Goal: Transaction & Acquisition: Purchase product/service

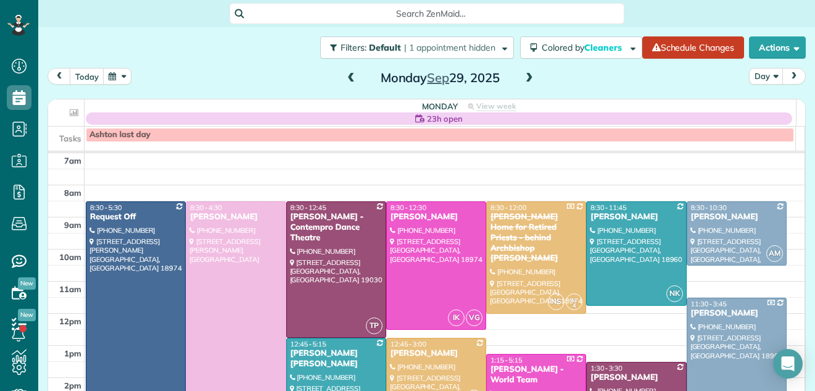
scroll to position [6, 6]
click at [345, 72] on span at bounding box center [351, 78] width 14 height 19
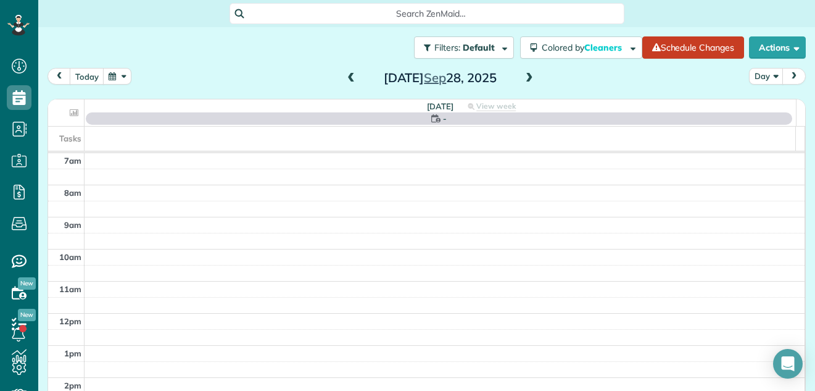
click at [345, 72] on span at bounding box center [351, 78] width 14 height 19
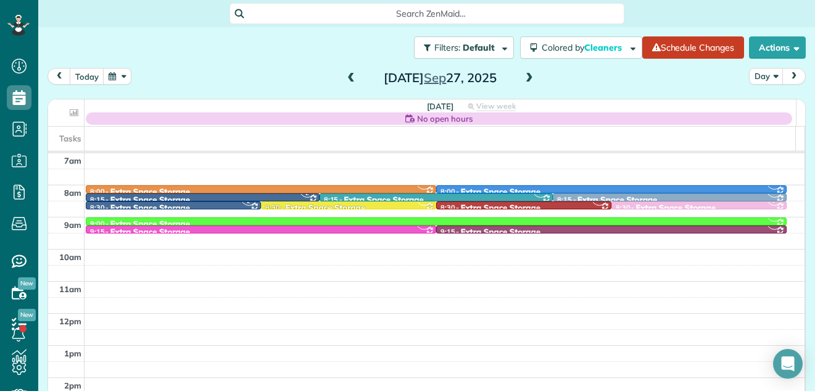
click at [345, 72] on span at bounding box center [351, 78] width 14 height 19
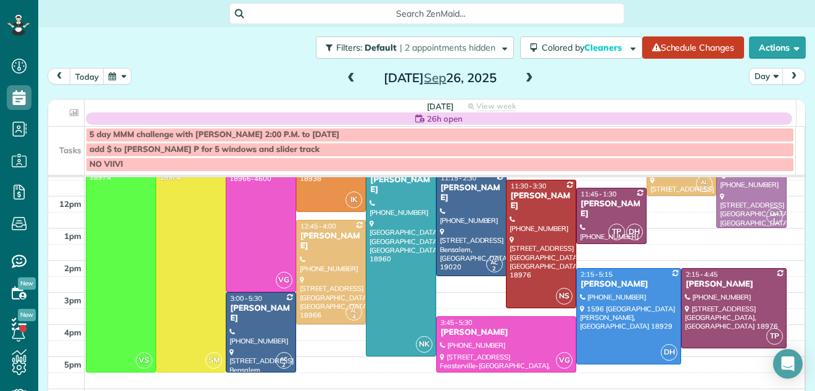
scroll to position [26, 0]
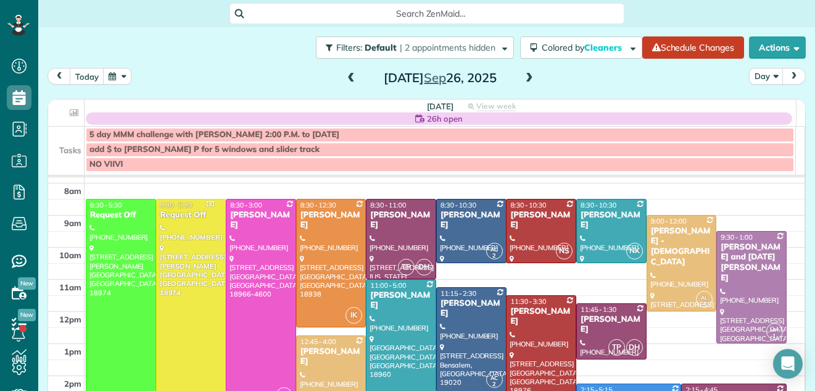
click at [347, 78] on span at bounding box center [351, 78] width 14 height 11
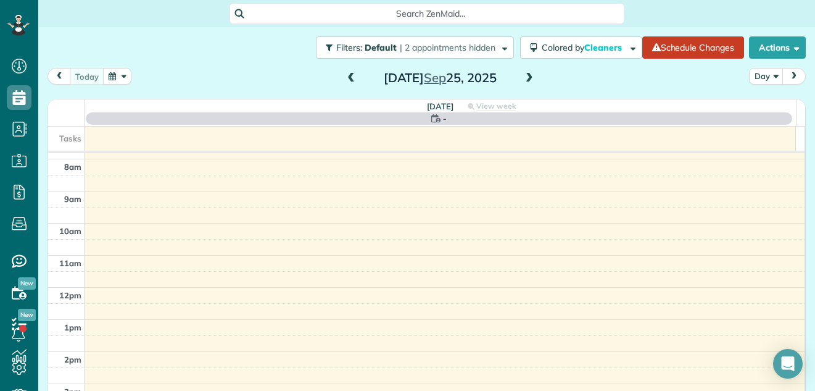
scroll to position [0, 0]
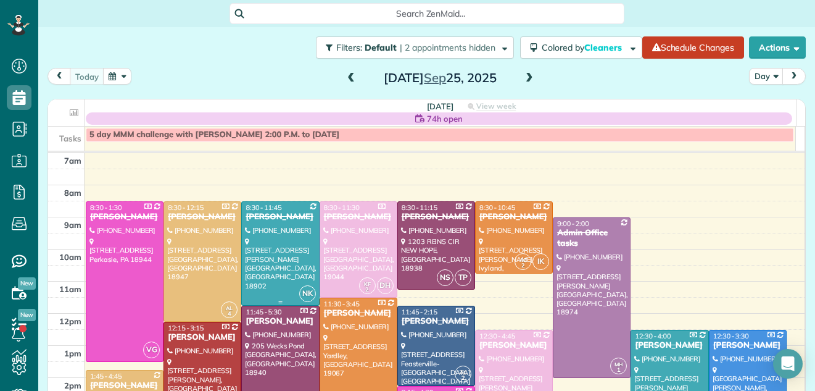
click at [288, 212] on div "[PERSON_NAME]" at bounding box center [280, 217] width 70 height 10
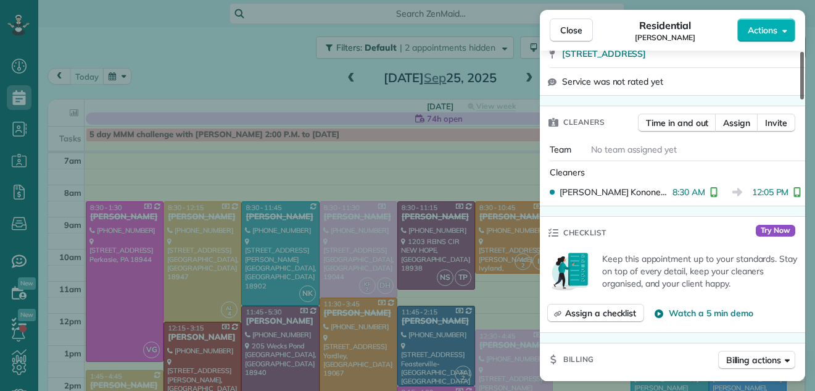
drag, startPoint x: 800, startPoint y: 71, endPoint x: 800, endPoint y: 87, distance: 16.1
click at [800, 99] on div at bounding box center [802, 76] width 4 height 48
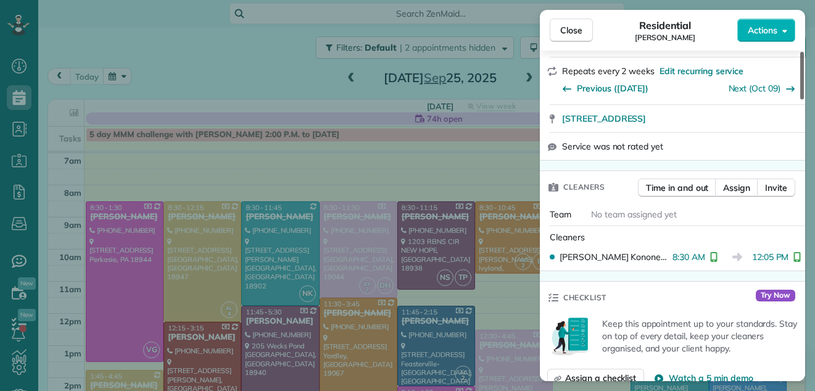
click at [800, 87] on div at bounding box center [802, 76] width 4 height 48
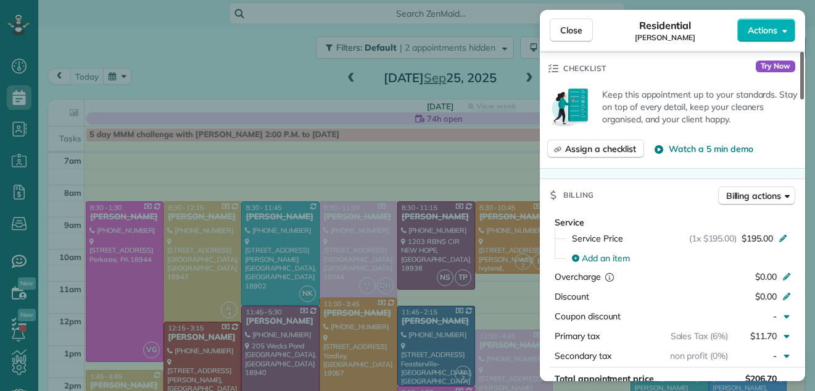
scroll to position [419, 0]
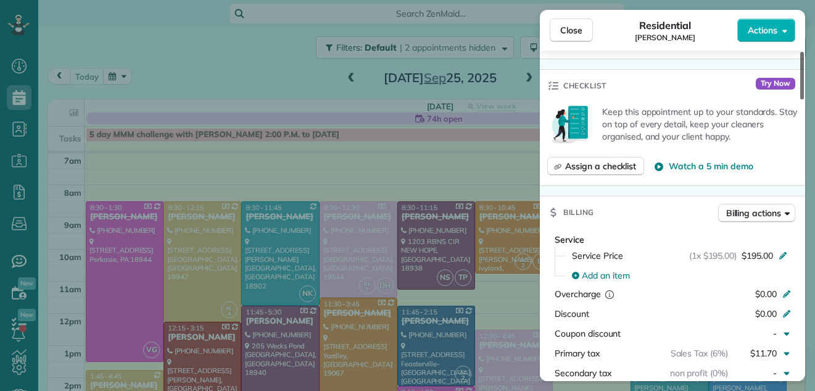
drag, startPoint x: 800, startPoint y: 87, endPoint x: 834, endPoint y: 117, distance: 45.5
click at [804, 99] on div at bounding box center [802, 76] width 4 height 48
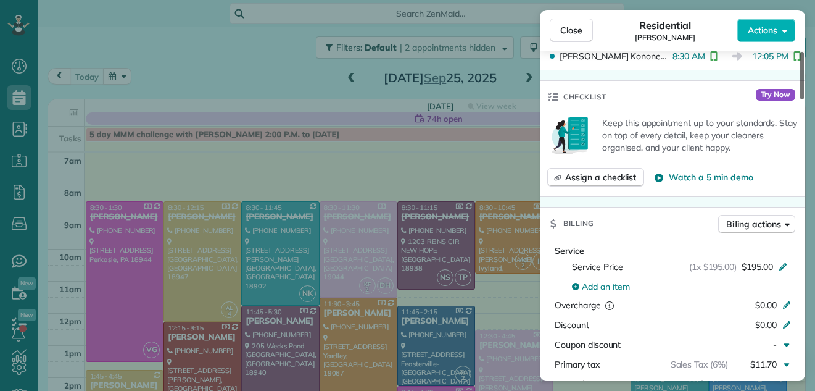
scroll to position [369, 0]
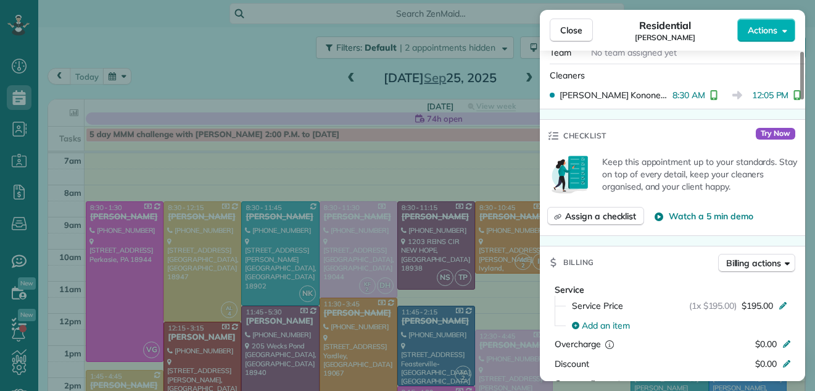
drag, startPoint x: 778, startPoint y: 42, endPoint x: 784, endPoint y: 72, distance: 30.3
click at [784, 72] on div "Close Residential Jennifer McClellan Actions Status Completed Jennifer McClella…" at bounding box center [672, 195] width 265 height 371
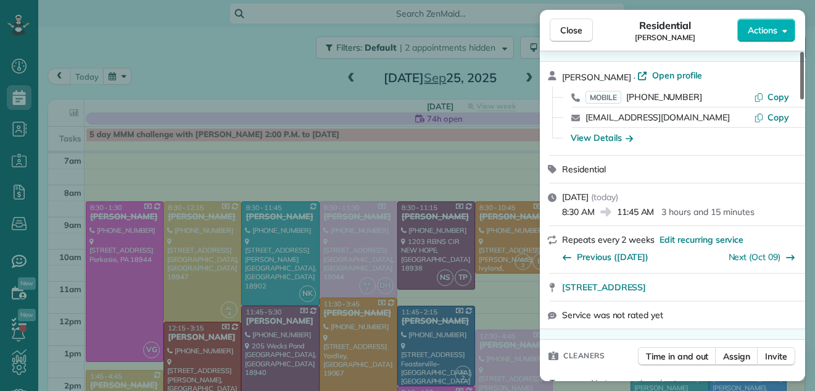
scroll to position [0, 0]
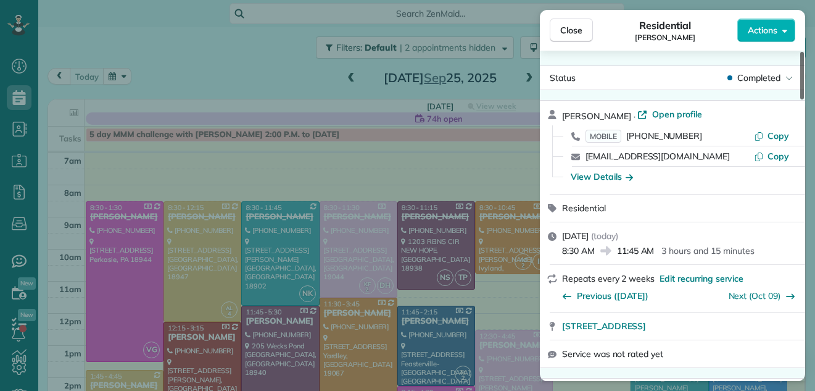
drag, startPoint x: 802, startPoint y: 107, endPoint x: 806, endPoint y: 56, distance: 52.0
click at [804, 56] on div at bounding box center [802, 76] width 4 height 48
click at [678, 115] on span "Open profile" at bounding box center [677, 114] width 50 height 12
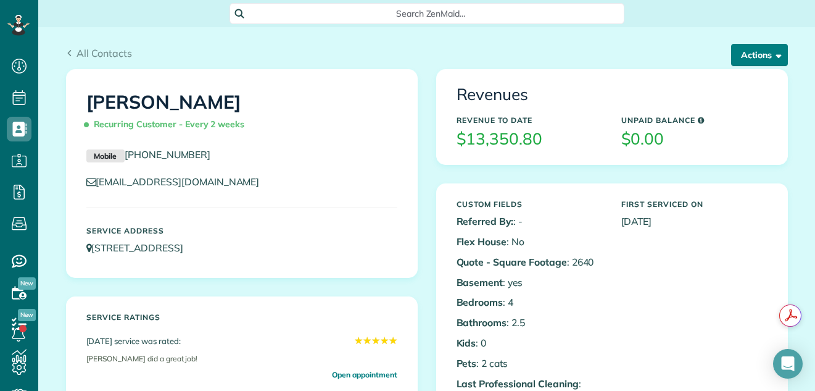
click at [739, 55] on button "Actions" at bounding box center [759, 55] width 57 height 22
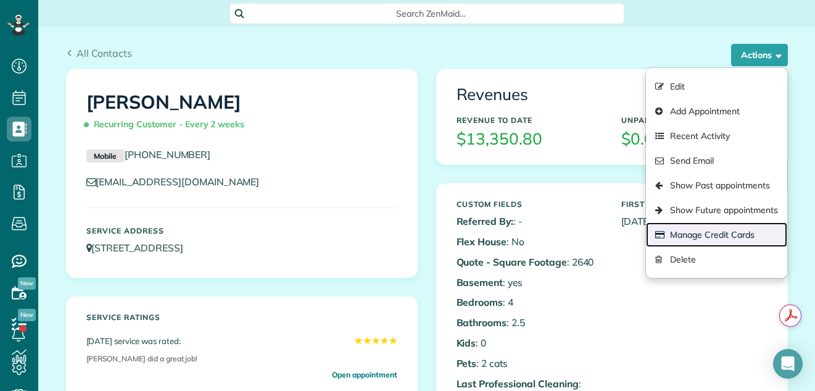
click at [703, 228] on link "Manage Credit Cards" at bounding box center [716, 234] width 141 height 25
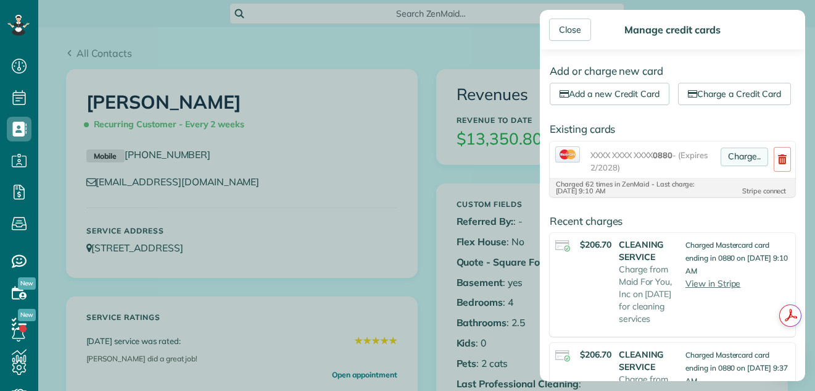
click at [738, 166] on link "Charge.." at bounding box center [745, 156] width 48 height 19
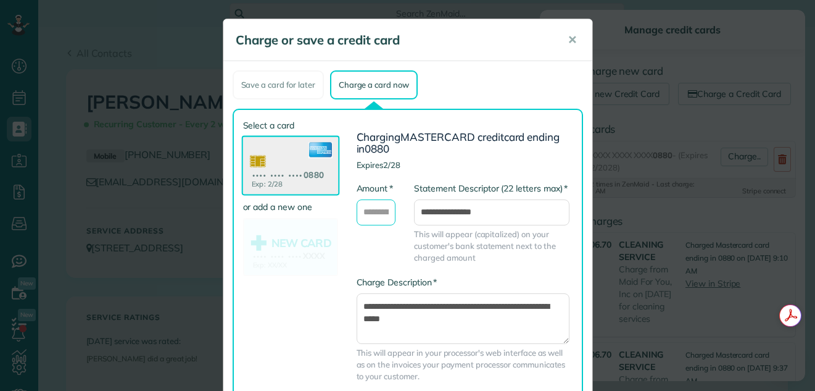
click at [376, 209] on input "* Amount" at bounding box center [376, 212] width 39 height 26
type input "*******"
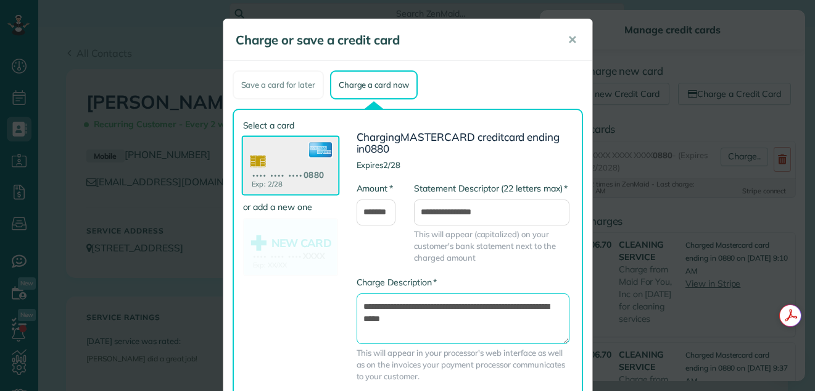
click at [359, 303] on textarea "**********" at bounding box center [463, 318] width 213 height 51
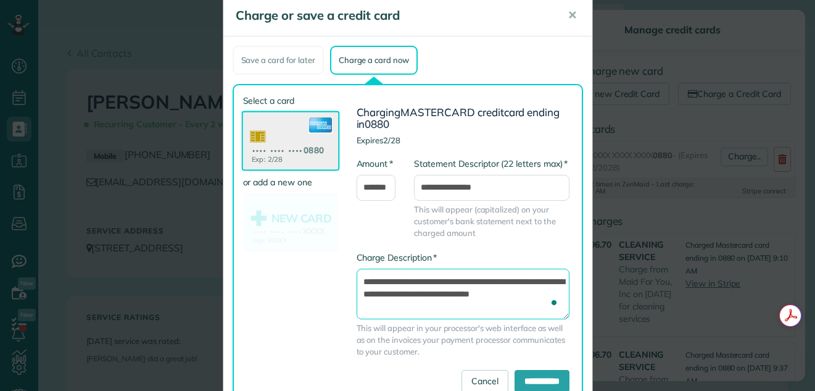
scroll to position [70, 0]
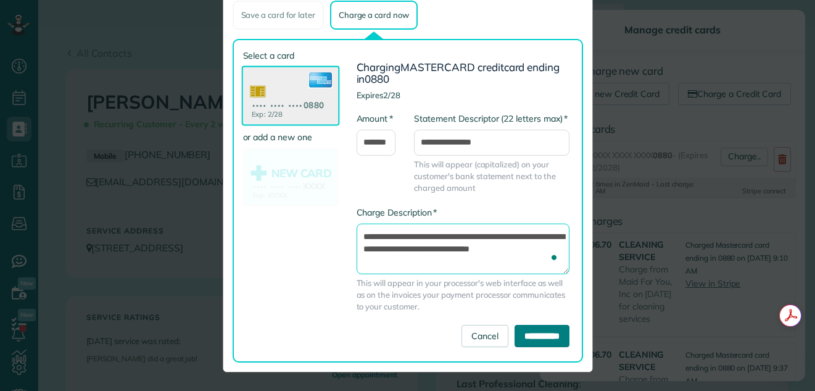
type textarea "**********"
click at [534, 331] on input "**********" at bounding box center [542, 336] width 55 height 22
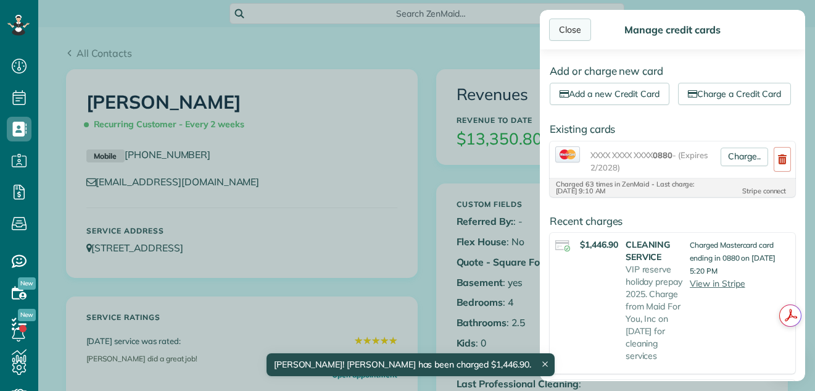
click at [570, 28] on div "Close" at bounding box center [570, 30] width 42 height 22
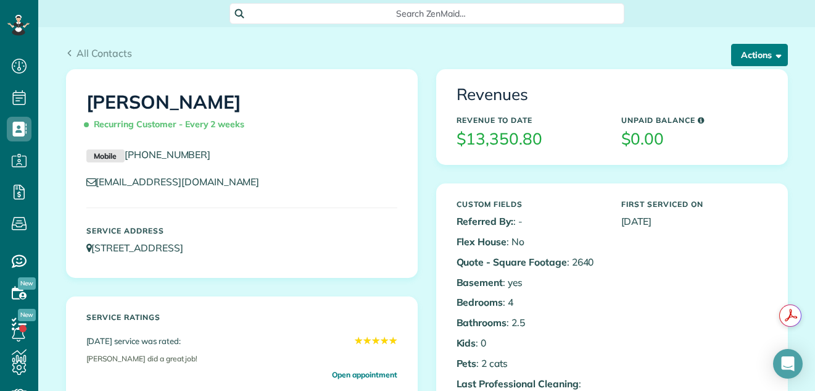
click at [760, 53] on button "Actions" at bounding box center [759, 55] width 57 height 22
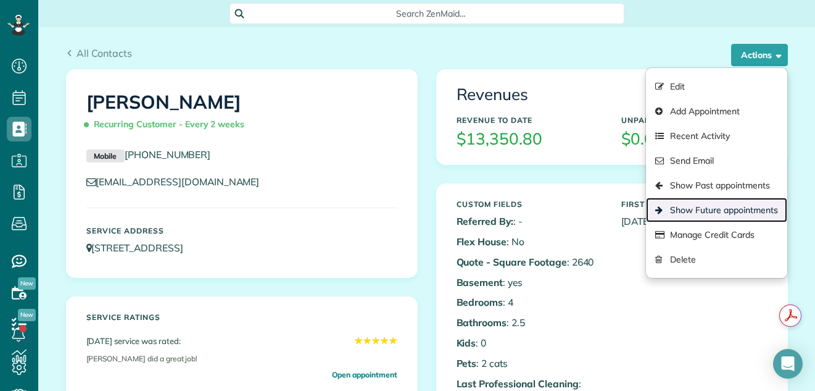
click at [715, 207] on link "Show Future appointments" at bounding box center [716, 209] width 141 height 25
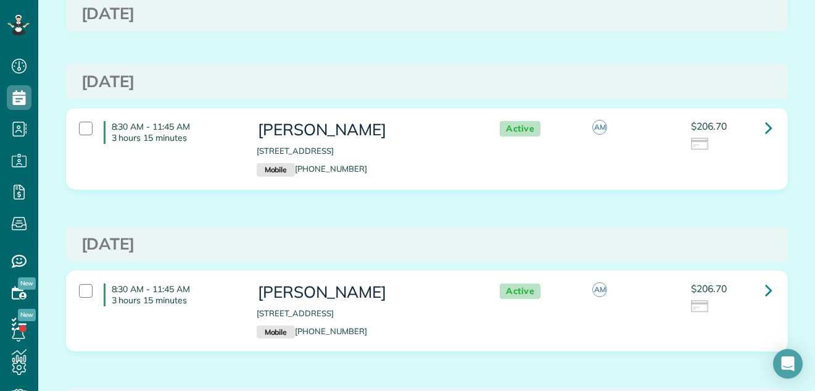
scroll to position [375, 0]
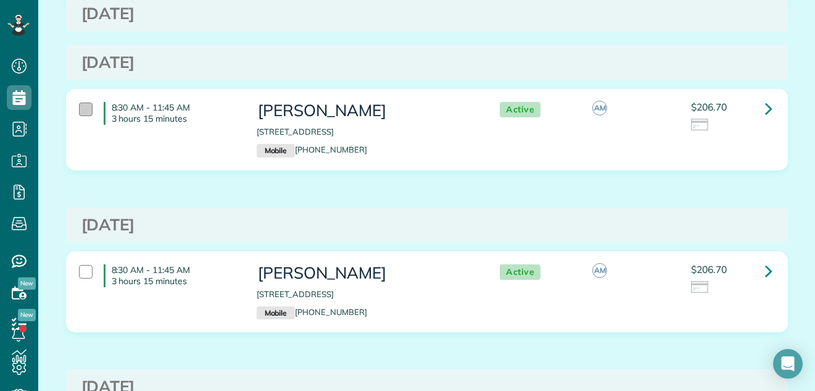
click at [81, 106] on div at bounding box center [86, 109] width 14 height 14
click at [79, 272] on div at bounding box center [86, 272] width 14 height 14
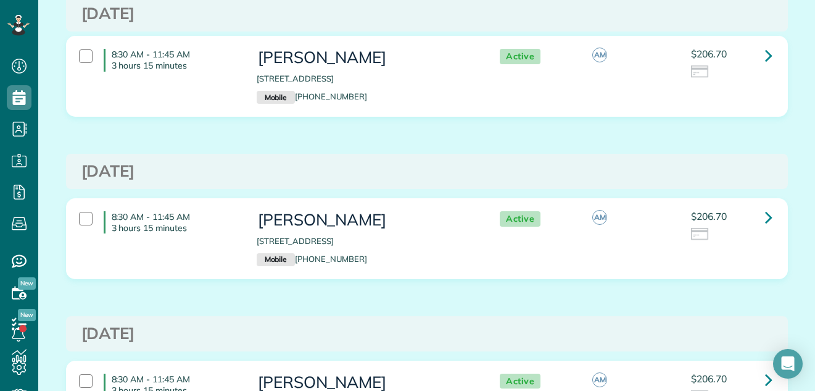
scroll to position [704, 0]
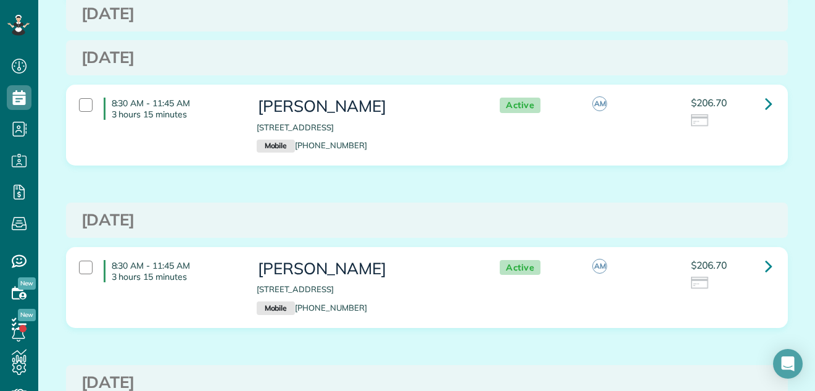
click at [73, 103] on div "8:30 AM - 11:45 AM 3 hours 15 minutes" at bounding box center [159, 108] width 178 height 35
click at [74, 260] on div "8:30 AM - 11:45 AM 3 hours 15 minutes" at bounding box center [159, 271] width 178 height 35
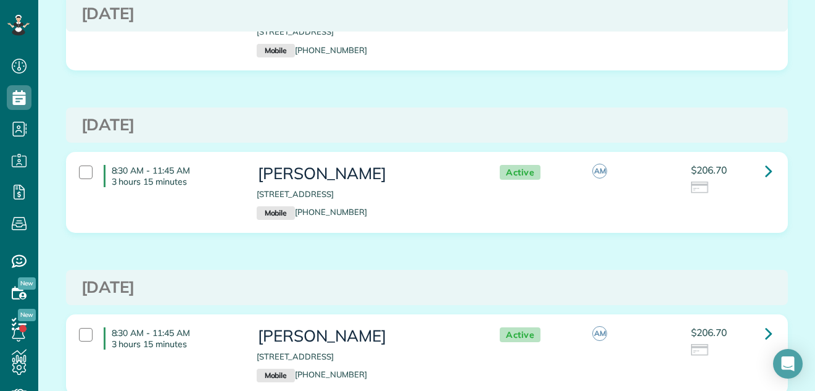
scroll to position [1040, 0]
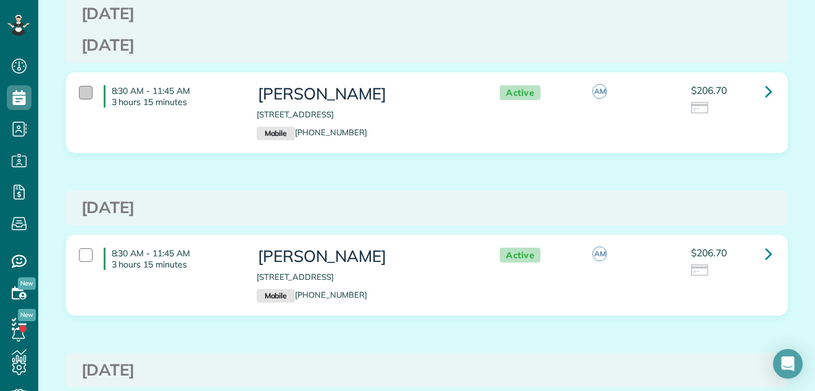
click at [81, 91] on div at bounding box center [86, 93] width 14 height 14
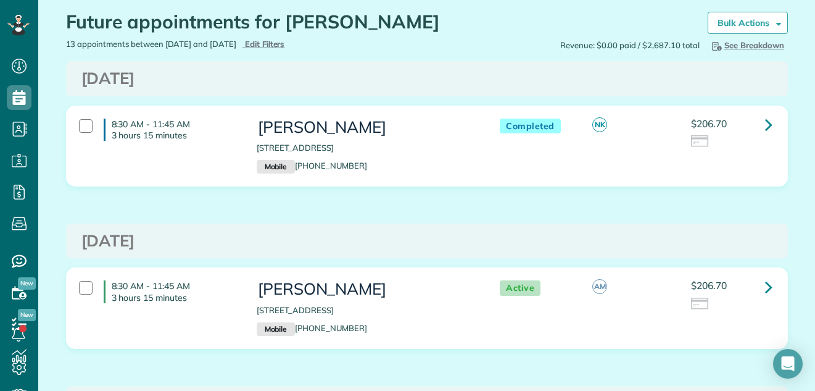
scroll to position [0, 0]
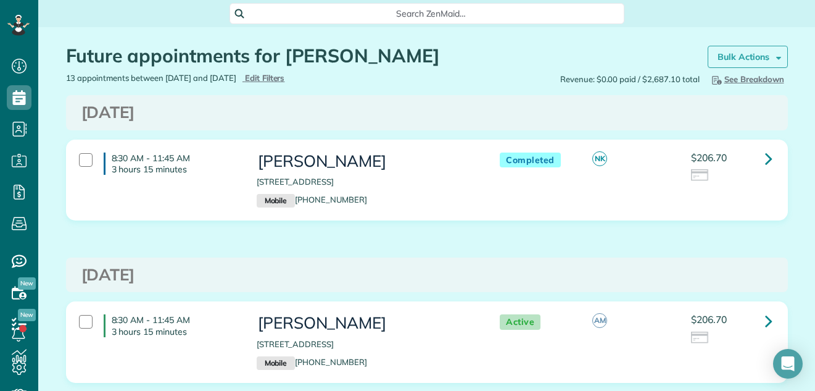
click at [739, 51] on link "Bulk Actions" at bounding box center [748, 57] width 80 height 22
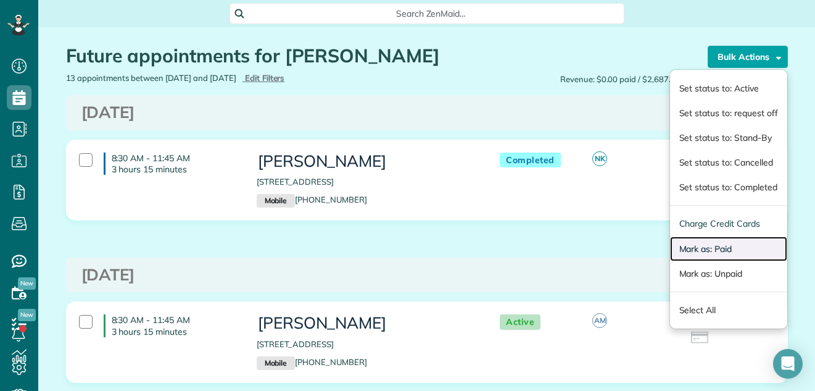
click at [710, 245] on link "Mark as: Paid" at bounding box center [728, 248] width 117 height 25
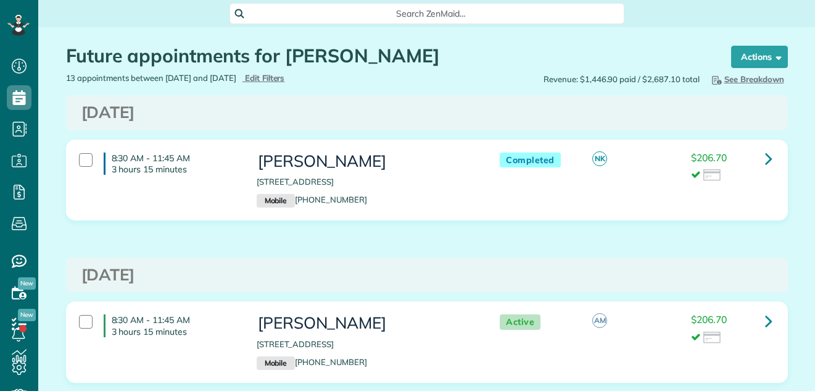
scroll to position [6, 6]
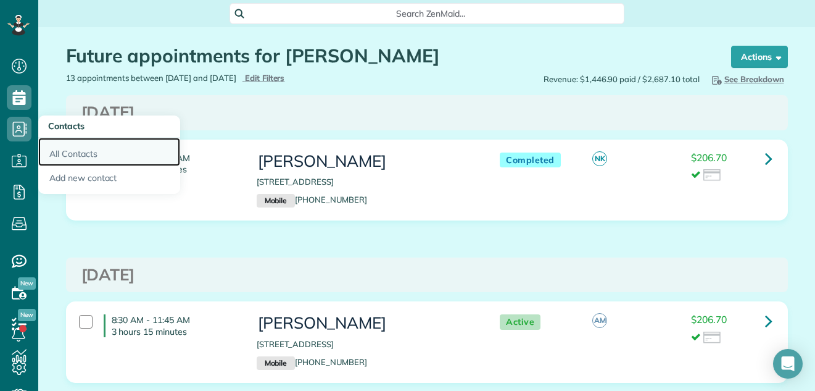
click at [74, 156] on link "All Contacts" at bounding box center [109, 152] width 142 height 28
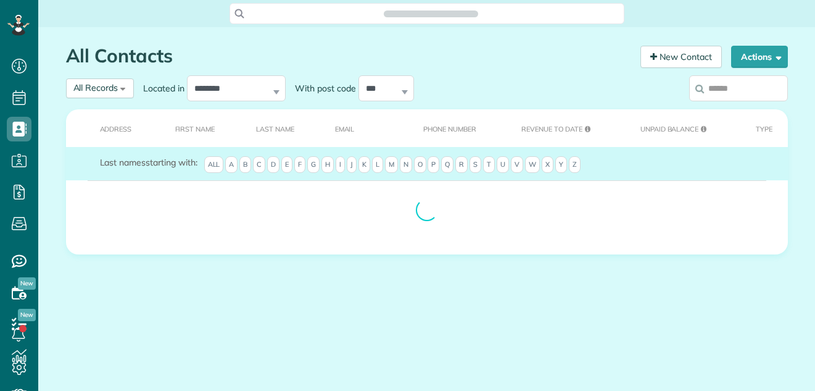
click at [735, 84] on input "search" at bounding box center [738, 88] width 99 height 26
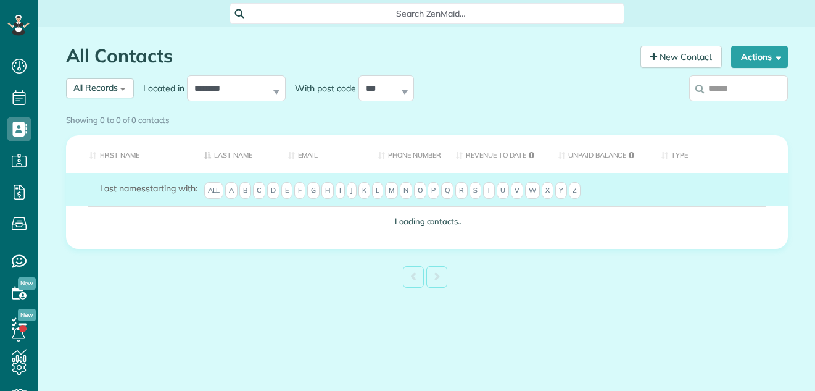
scroll to position [6, 6]
click at [765, 109] on div "Showing 0 to 0 of 0 contacts" at bounding box center [427, 117] width 722 height 17
type input "**********"
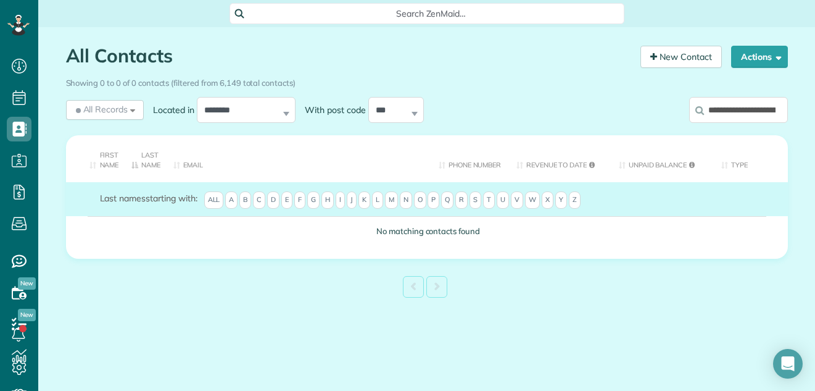
click at [704, 118] on input "**********" at bounding box center [738, 110] width 99 height 26
click at [779, 112] on input "**********" at bounding box center [738, 110] width 99 height 26
click at [713, 110] on input "**********" at bounding box center [738, 110] width 99 height 26
click at [783, 108] on input "**********" at bounding box center [738, 110] width 99 height 26
click at [778, 109] on input "**********" at bounding box center [738, 110] width 99 height 26
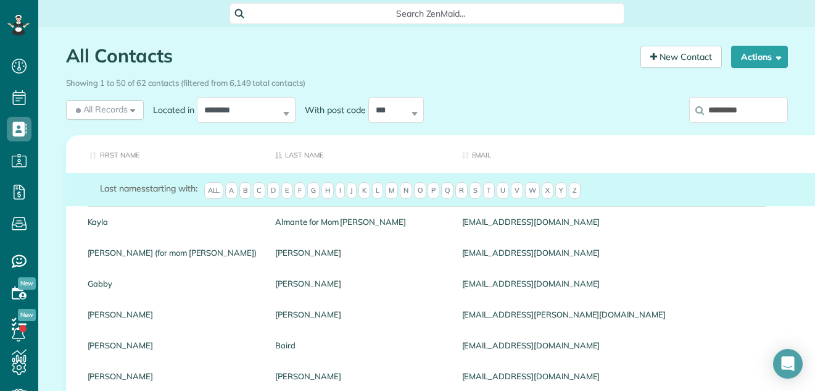
click at [744, 108] on input "*******" at bounding box center [738, 110] width 99 height 26
type input "*"
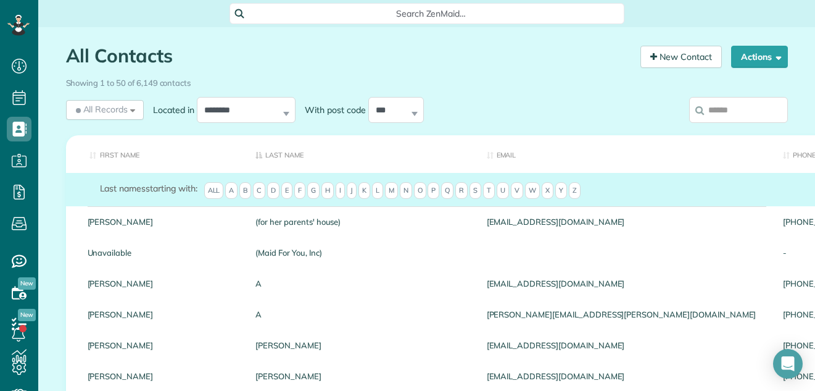
type input "*"
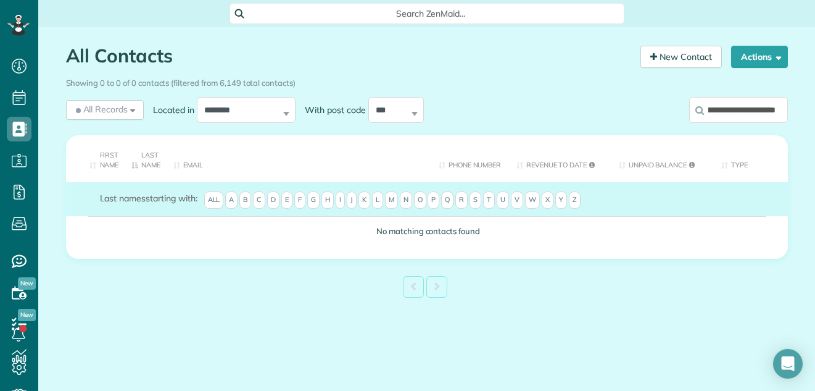
scroll to position [0, 41]
click at [774, 107] on input "**********" at bounding box center [738, 110] width 99 height 26
click at [777, 109] on input "**********" at bounding box center [738, 110] width 99 height 26
type input "*"
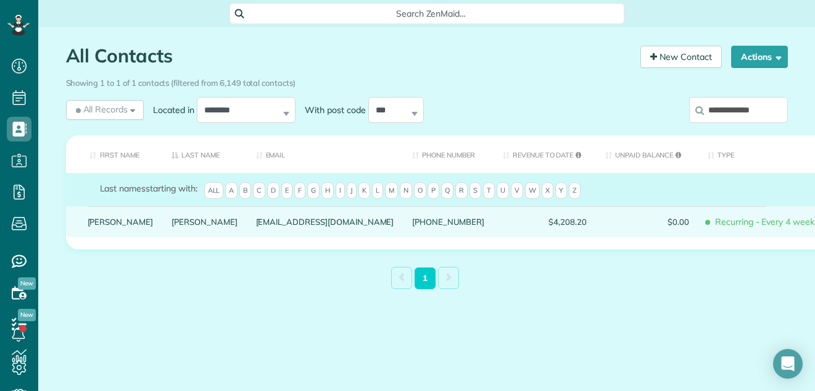
type input "**********"
click at [106, 226] on link "Barbara" at bounding box center [121, 221] width 66 height 9
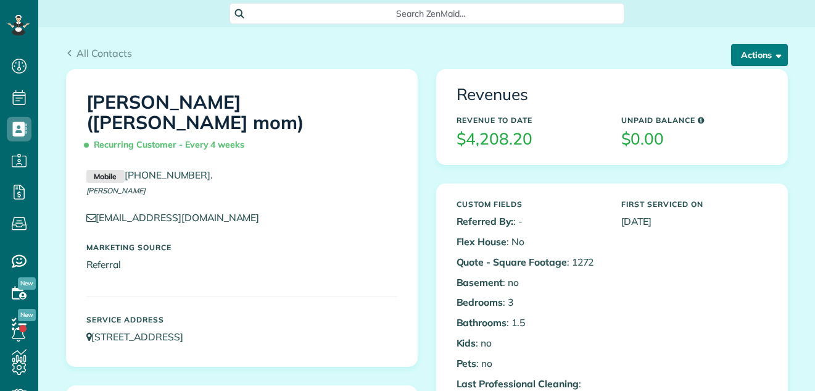
scroll to position [6, 6]
click at [752, 52] on button "Actions" at bounding box center [759, 55] width 57 height 22
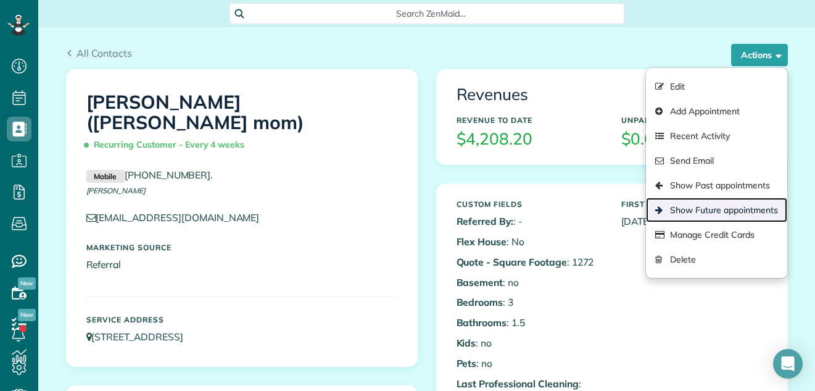
click at [726, 202] on link "Show Future appointments" at bounding box center [716, 209] width 141 height 25
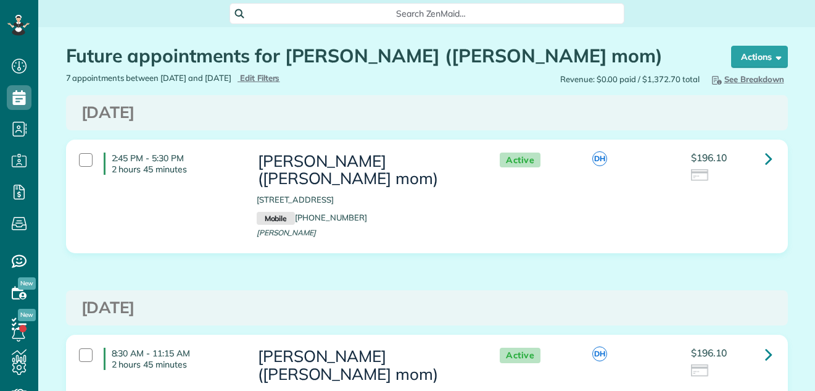
scroll to position [6, 6]
click at [765, 156] on icon at bounding box center [768, 158] width 7 height 22
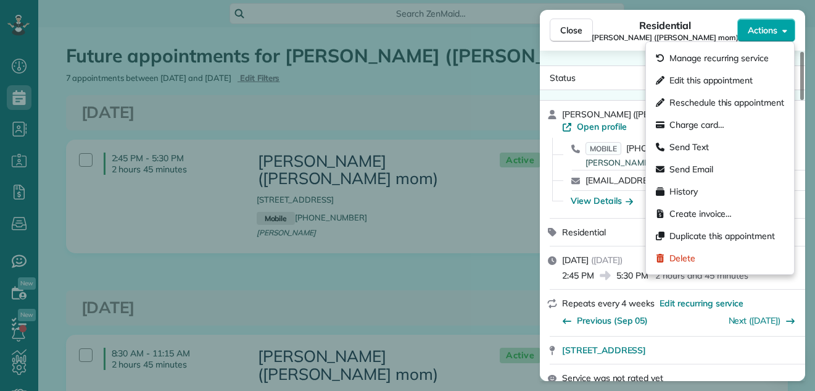
click at [766, 30] on span "Actions" at bounding box center [763, 30] width 30 height 12
click at [631, 26] on div "Residential Barbara Smith (Jennifer McClellan's mom)" at bounding box center [665, 30] width 144 height 25
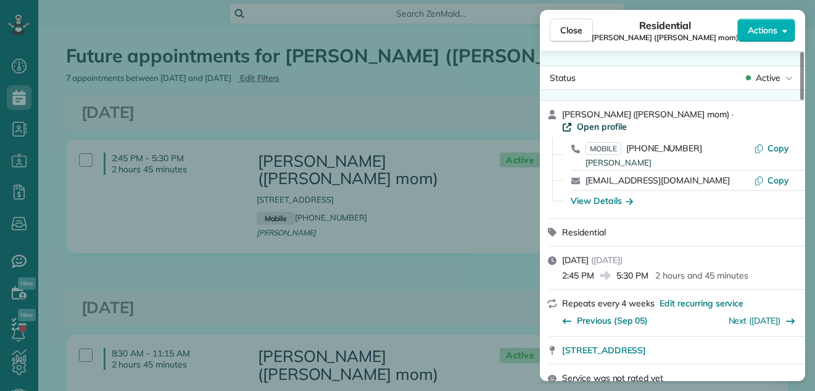
click at [622, 125] on span "Open profile" at bounding box center [602, 126] width 50 height 12
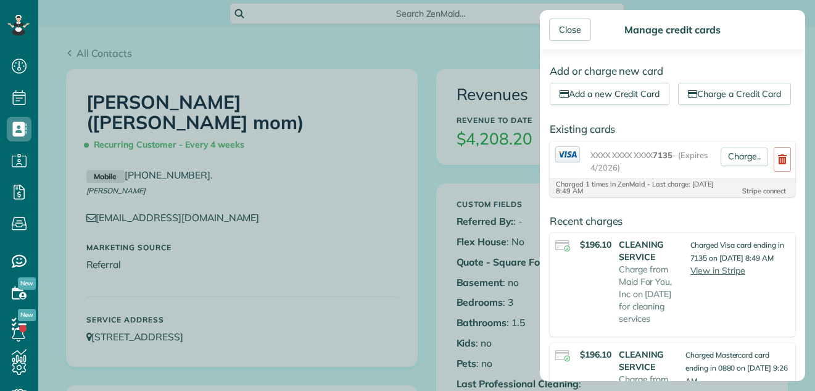
scroll to position [6, 6]
click at [739, 166] on link "Charge.." at bounding box center [745, 156] width 48 height 19
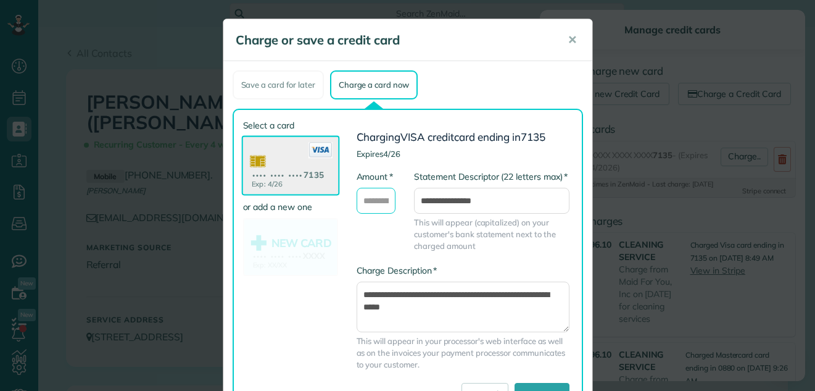
click at [373, 202] on input "* Amount" at bounding box center [376, 201] width 39 height 26
type input "******"
click at [358, 291] on textarea "**********" at bounding box center [463, 306] width 213 height 51
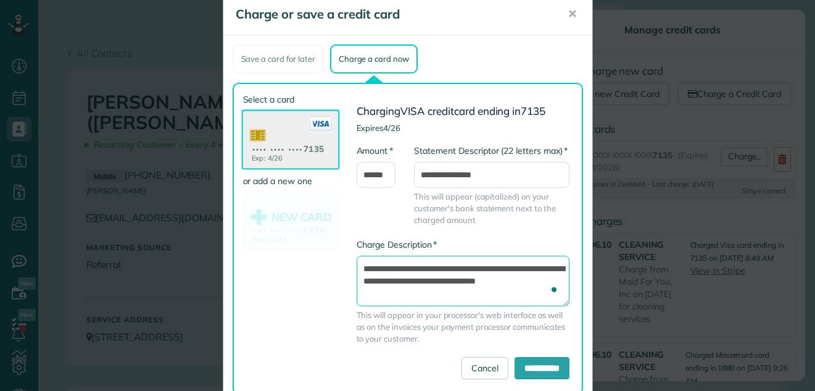
scroll to position [58, 0]
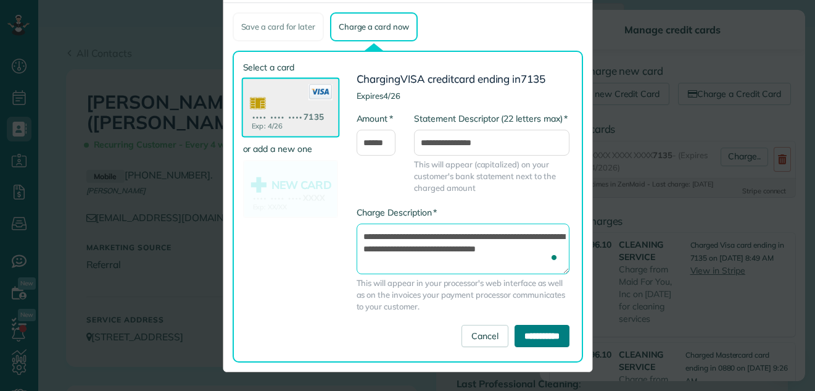
type textarea "**********"
click at [536, 334] on input "**********" at bounding box center [542, 336] width 55 height 22
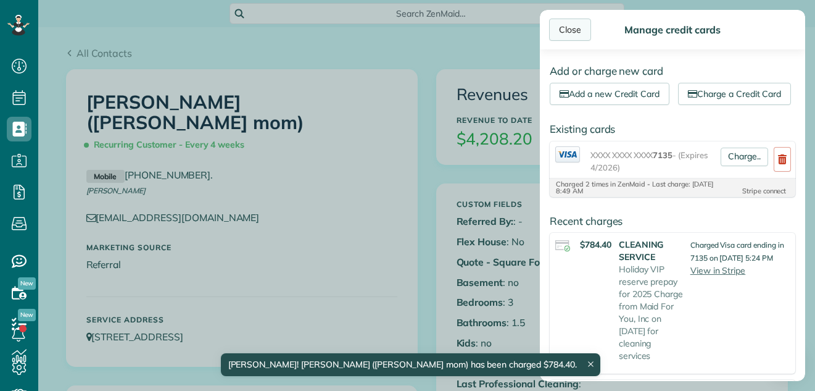
click at [570, 26] on div "Close" at bounding box center [570, 30] width 42 height 22
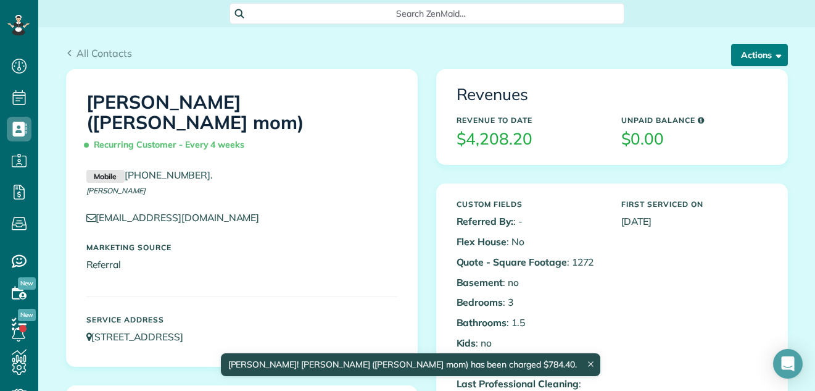
click at [755, 50] on button "Actions" at bounding box center [759, 55] width 57 height 22
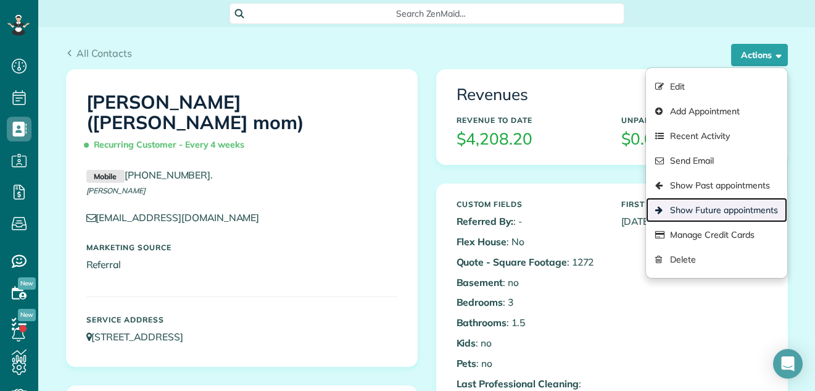
click at [706, 206] on link "Show Future appointments" at bounding box center [716, 209] width 141 height 25
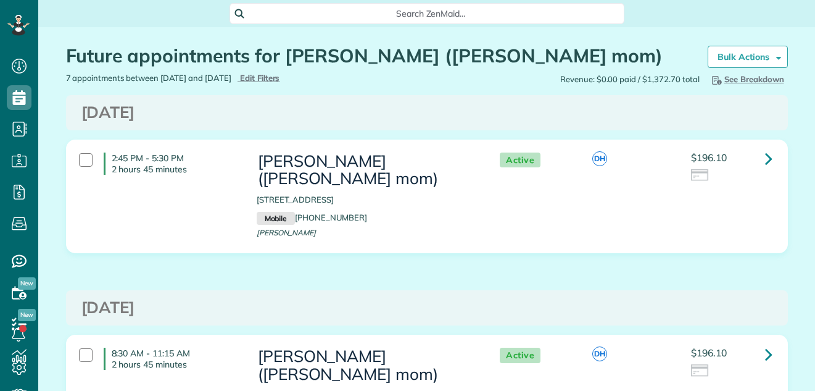
scroll to position [6, 6]
click at [79, 355] on div at bounding box center [86, 355] width 14 height 14
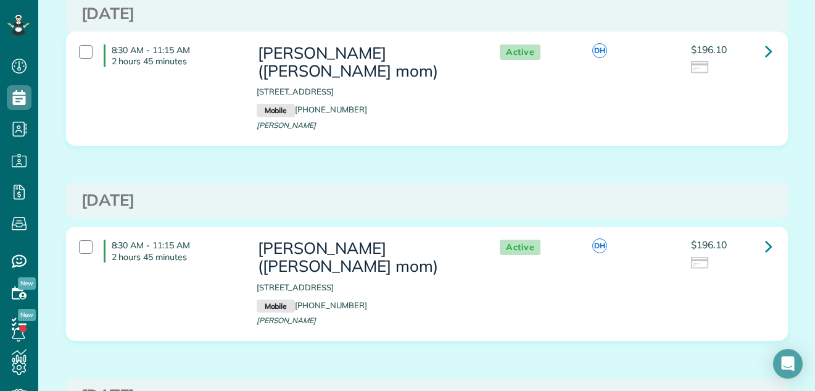
scroll to position [422, 0]
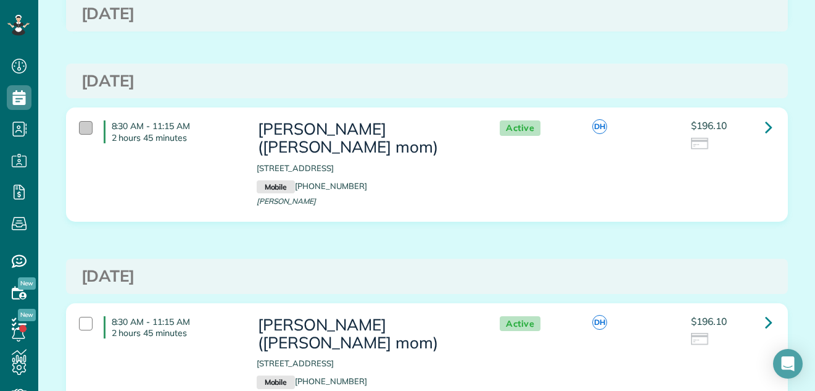
click at [80, 128] on div at bounding box center [86, 128] width 14 height 14
click at [79, 318] on div at bounding box center [86, 324] width 14 height 14
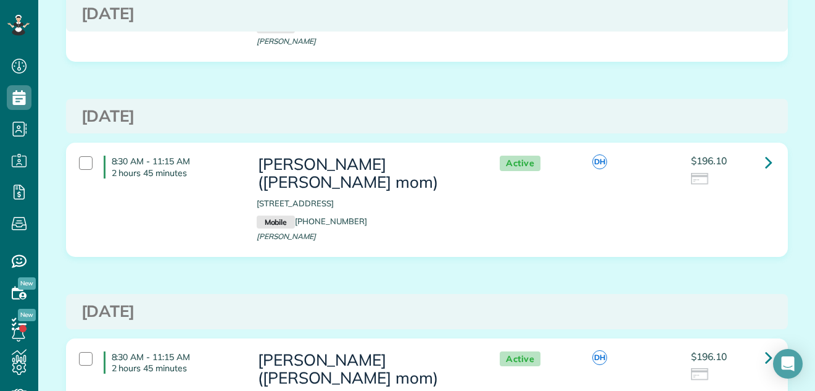
scroll to position [0, 0]
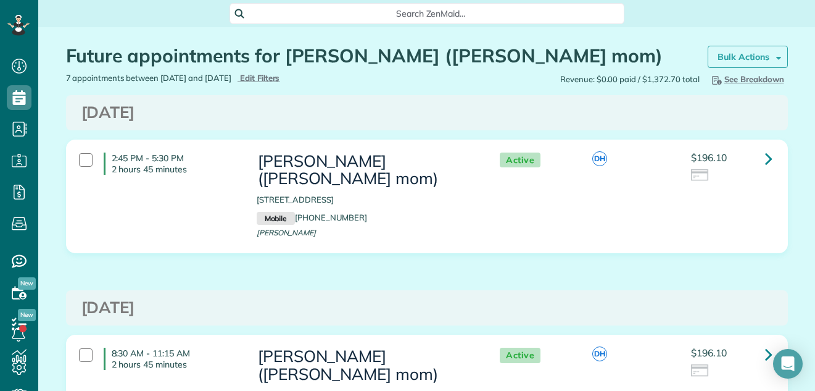
click at [741, 54] on strong "Bulk Actions" at bounding box center [744, 56] width 52 height 11
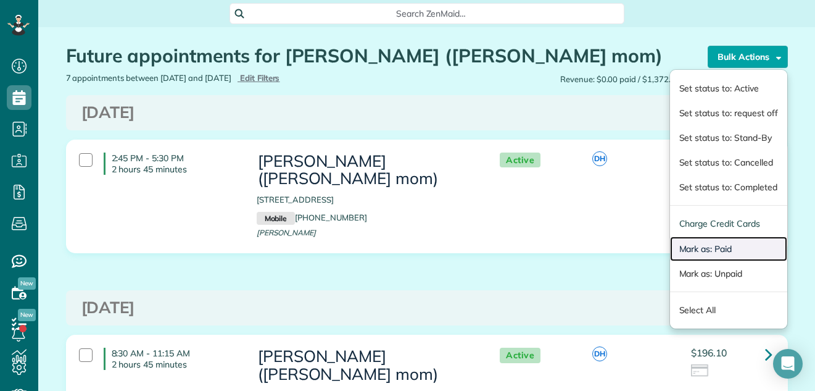
click at [723, 244] on link "Mark as: Paid" at bounding box center [728, 248] width 117 height 25
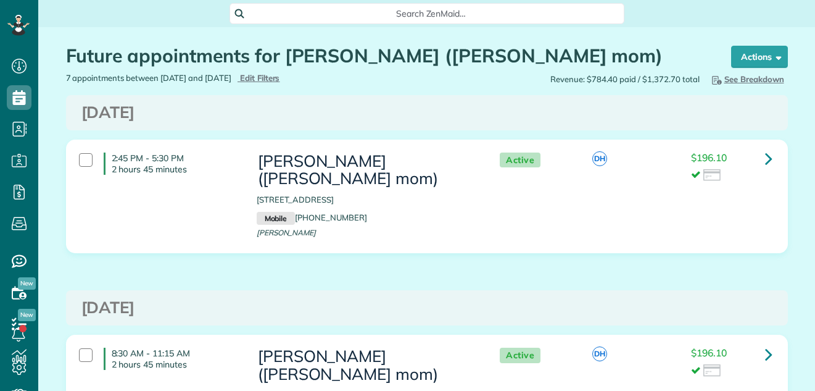
scroll to position [6, 6]
